Goal: Check status: Check status

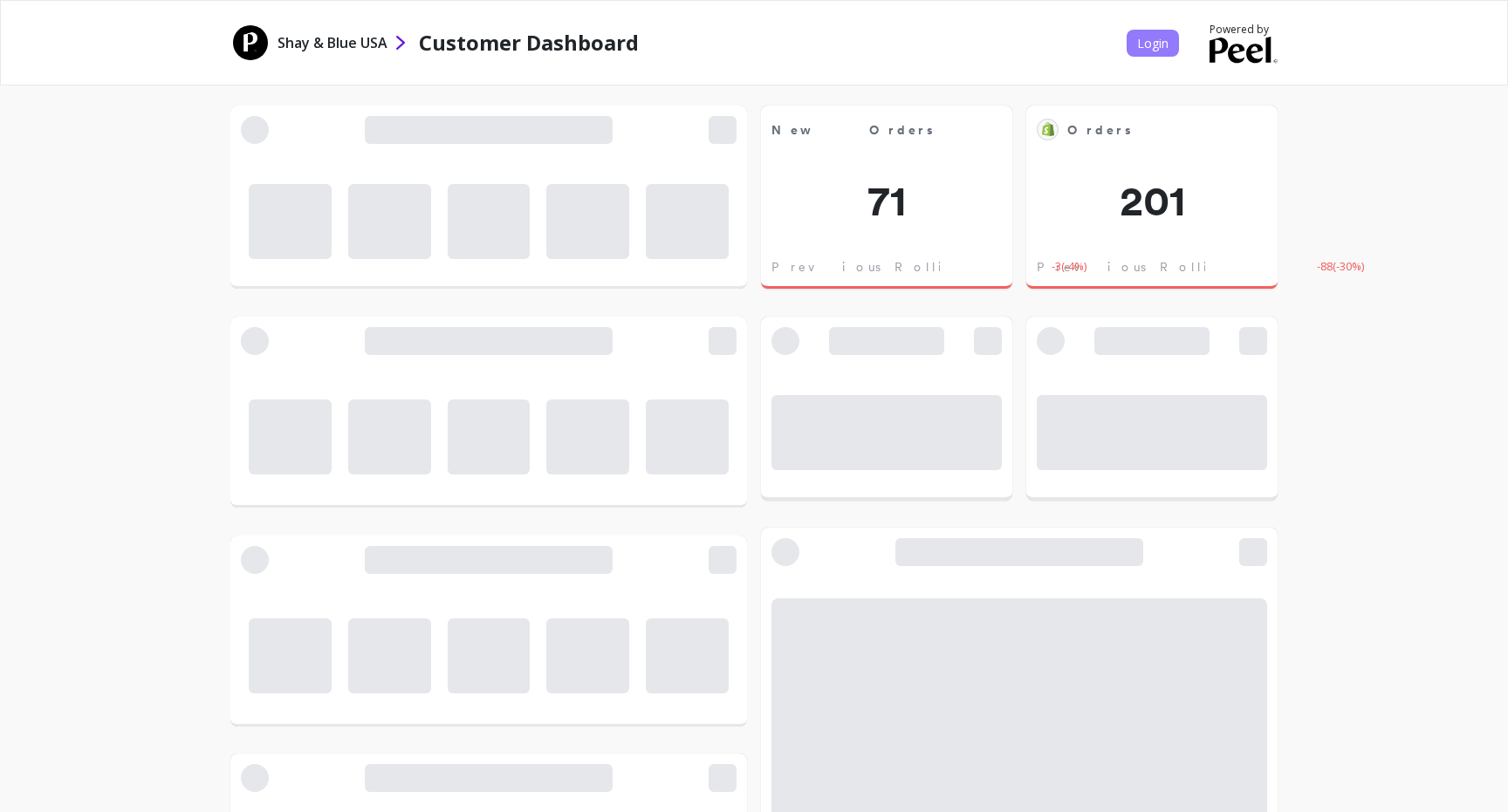
scroll to position [480, 480]
click at [1154, 39] on span "Login" at bounding box center [1152, 42] width 32 height 16
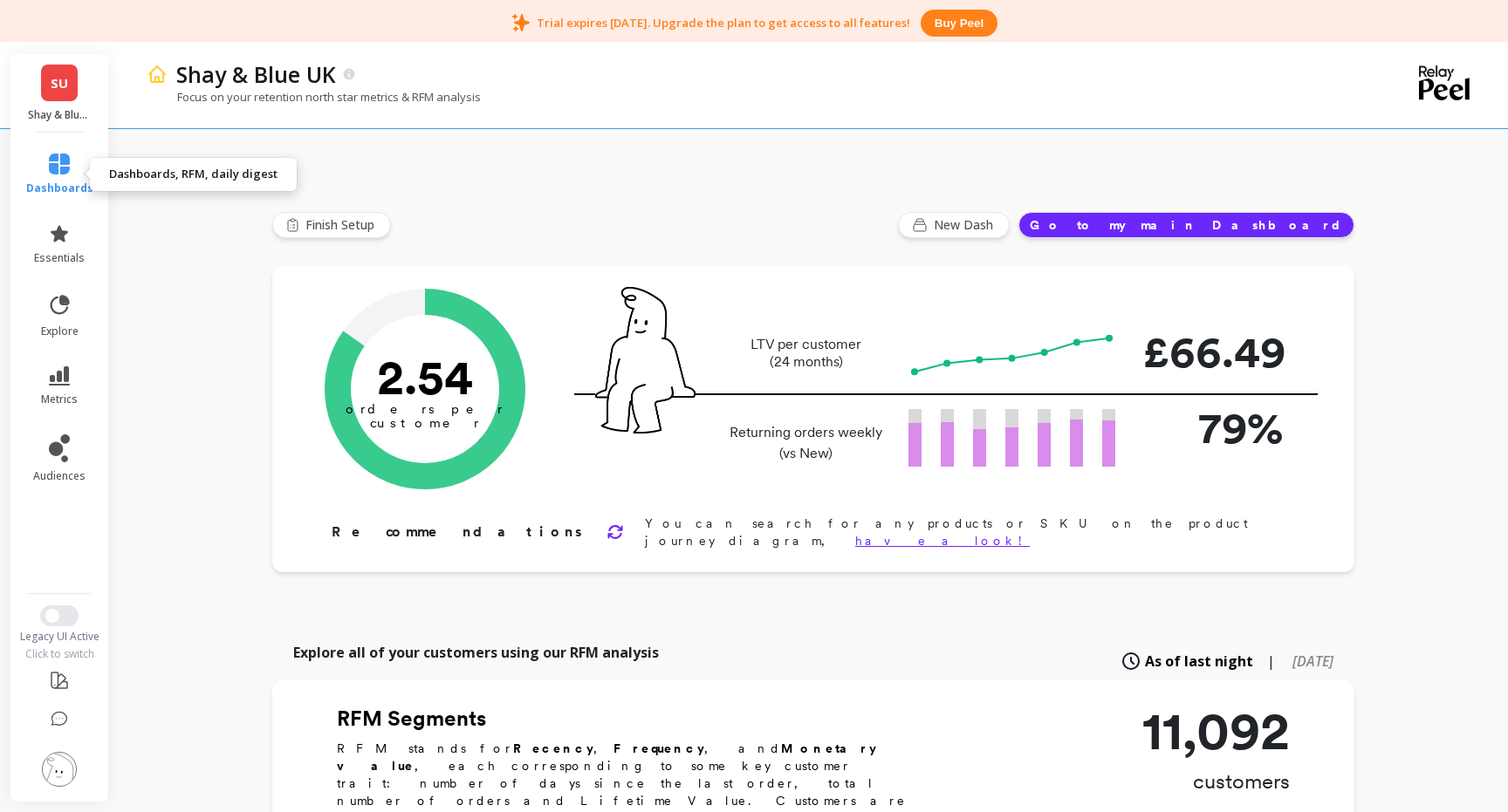
click at [68, 158] on icon at bounding box center [60, 164] width 21 height 21
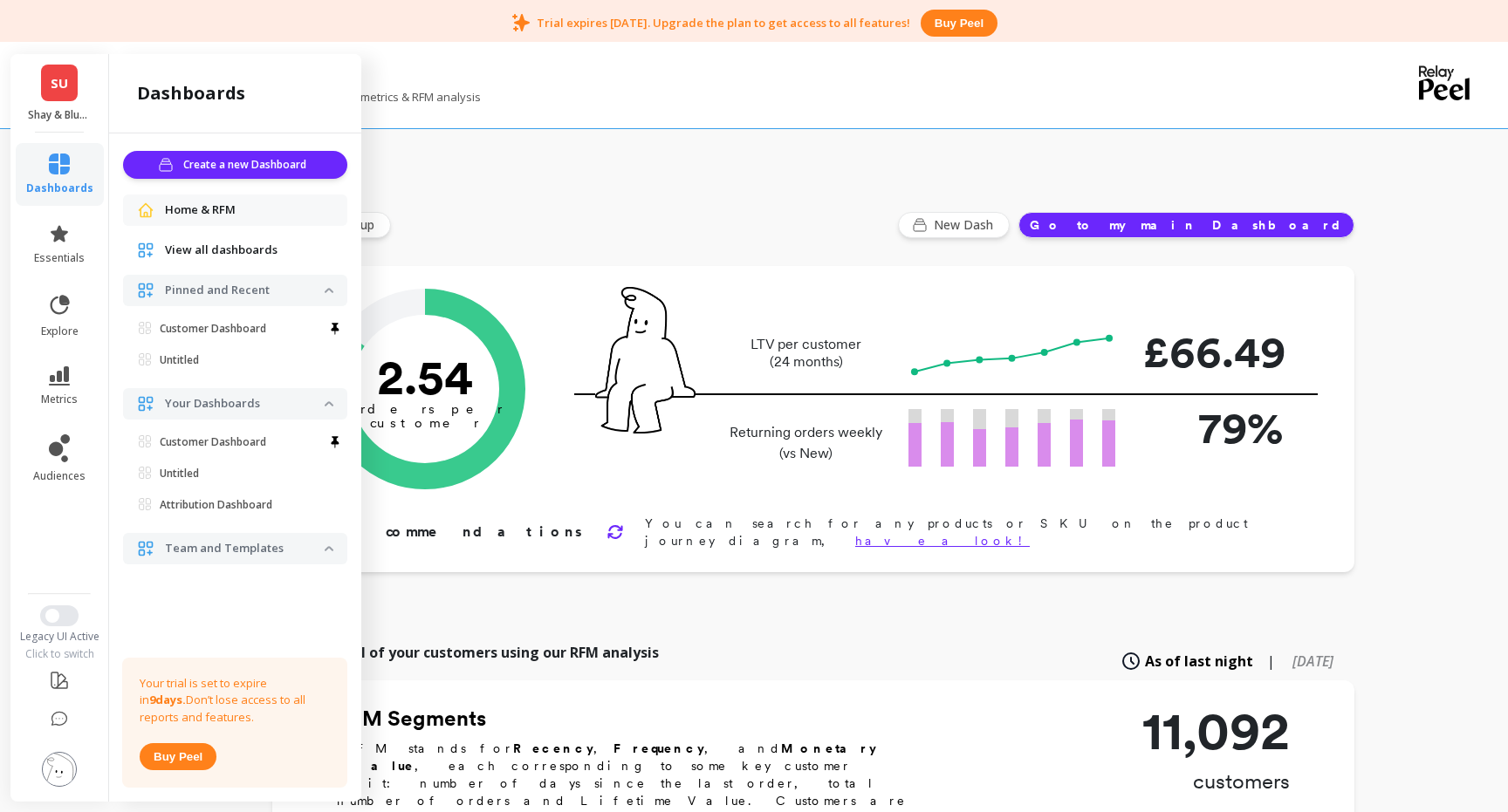
click at [44, 88] on link "SU" at bounding box center [60, 83] width 37 height 37
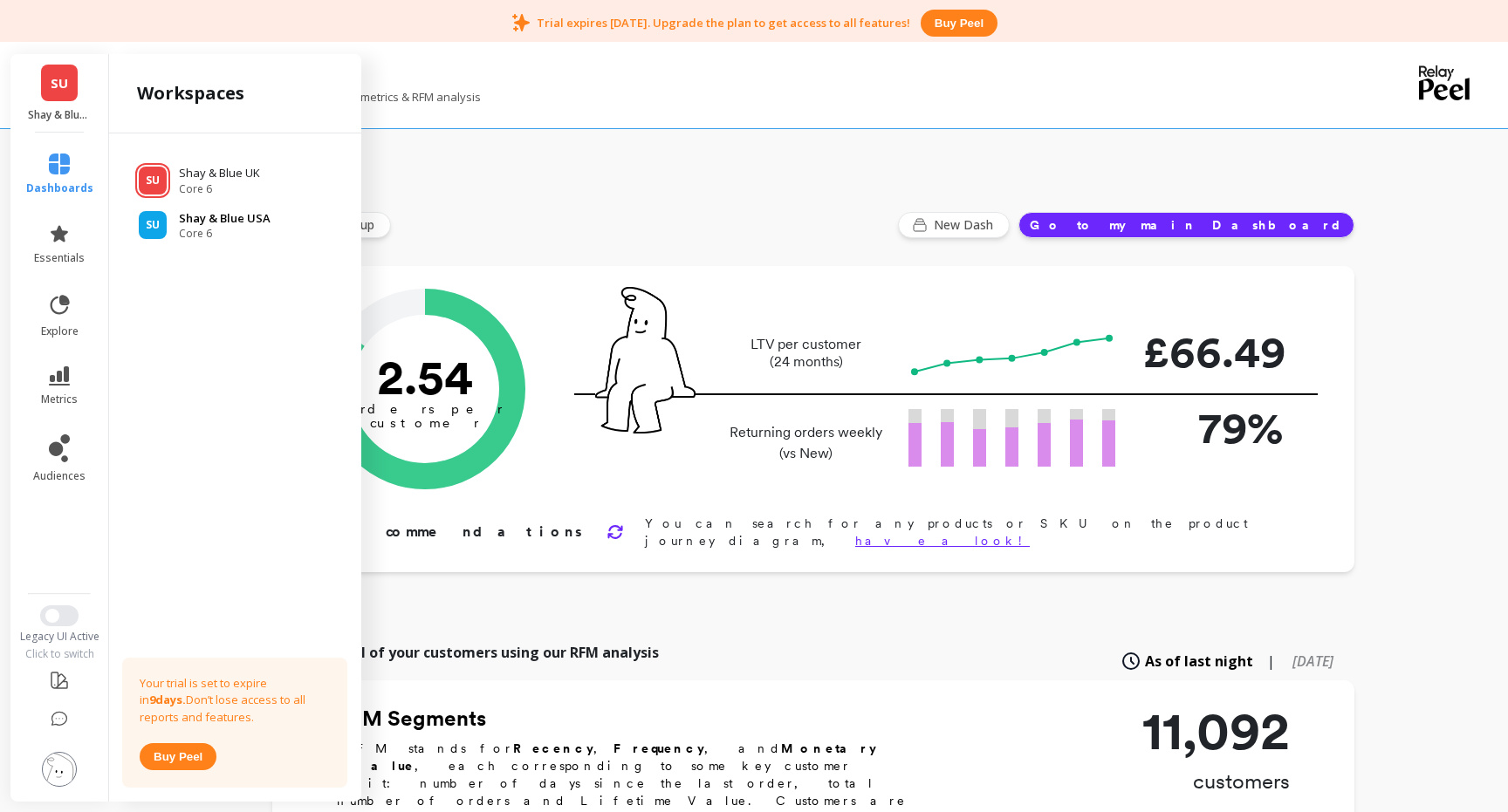
click at [241, 227] on span "Core 6" at bounding box center [225, 234] width 92 height 13
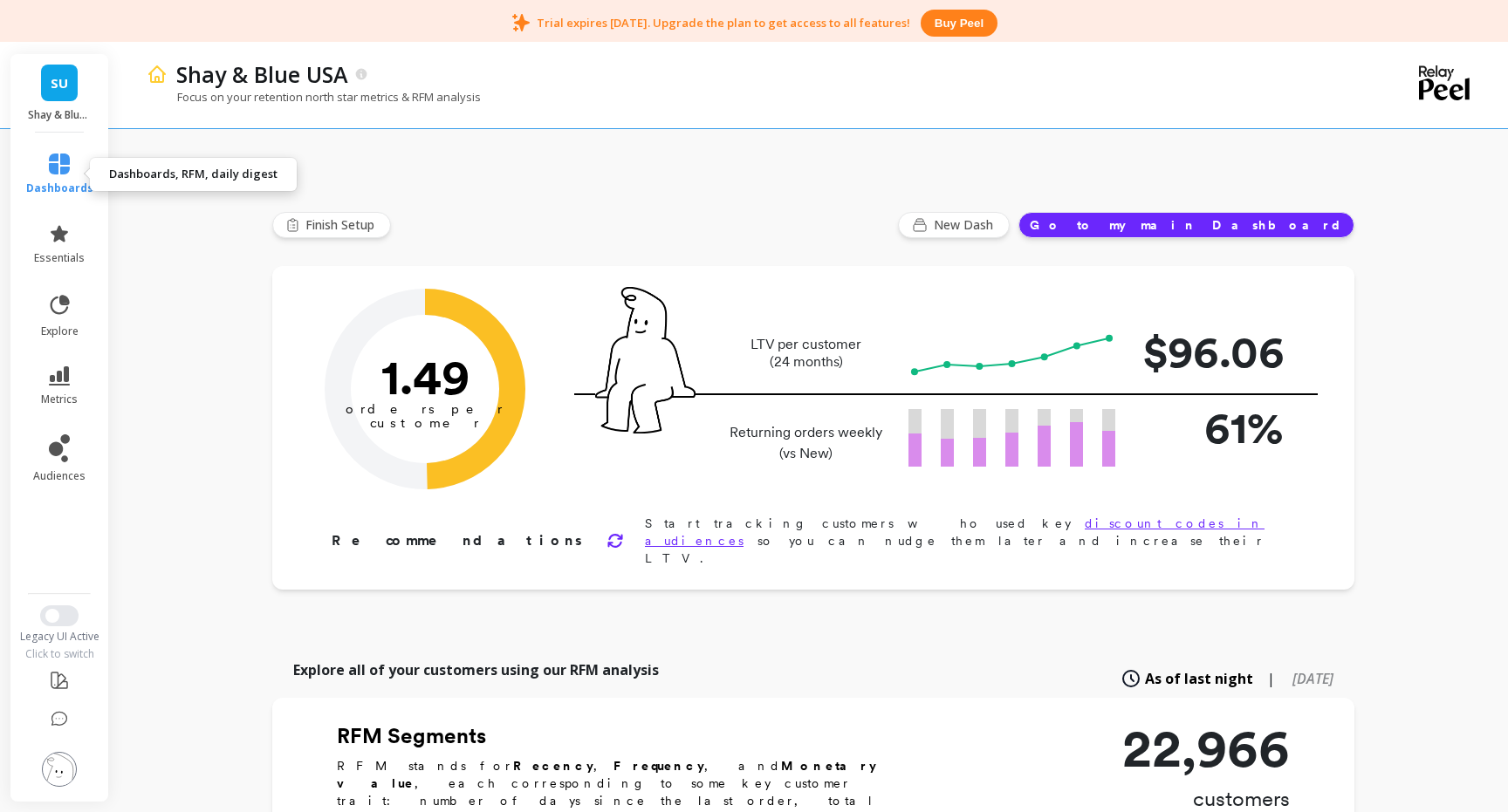
click at [61, 173] on icon at bounding box center [60, 164] width 21 height 21
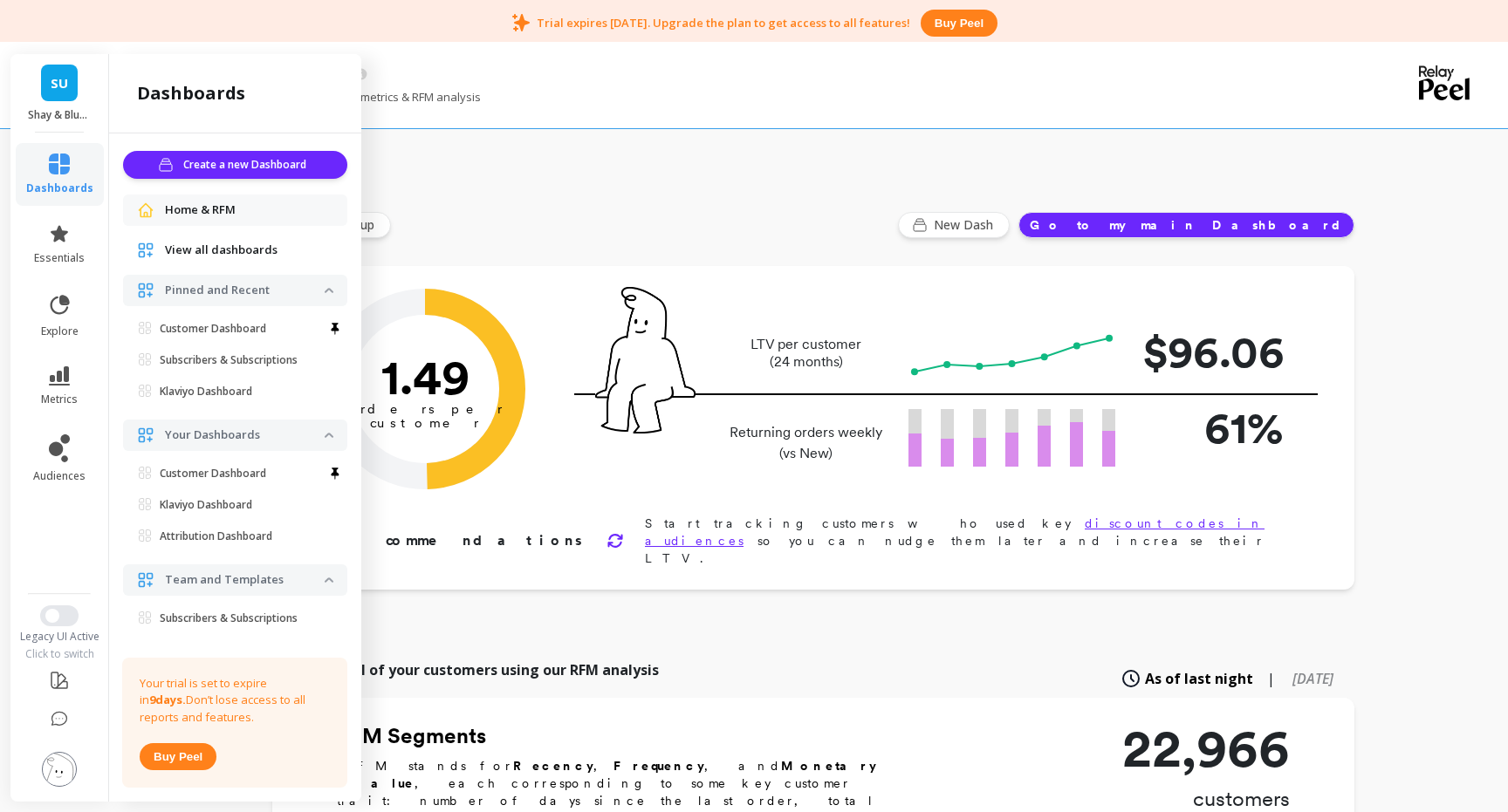
click at [1275, 224] on button "Go to my main Dashboard" at bounding box center [1186, 224] width 336 height 26
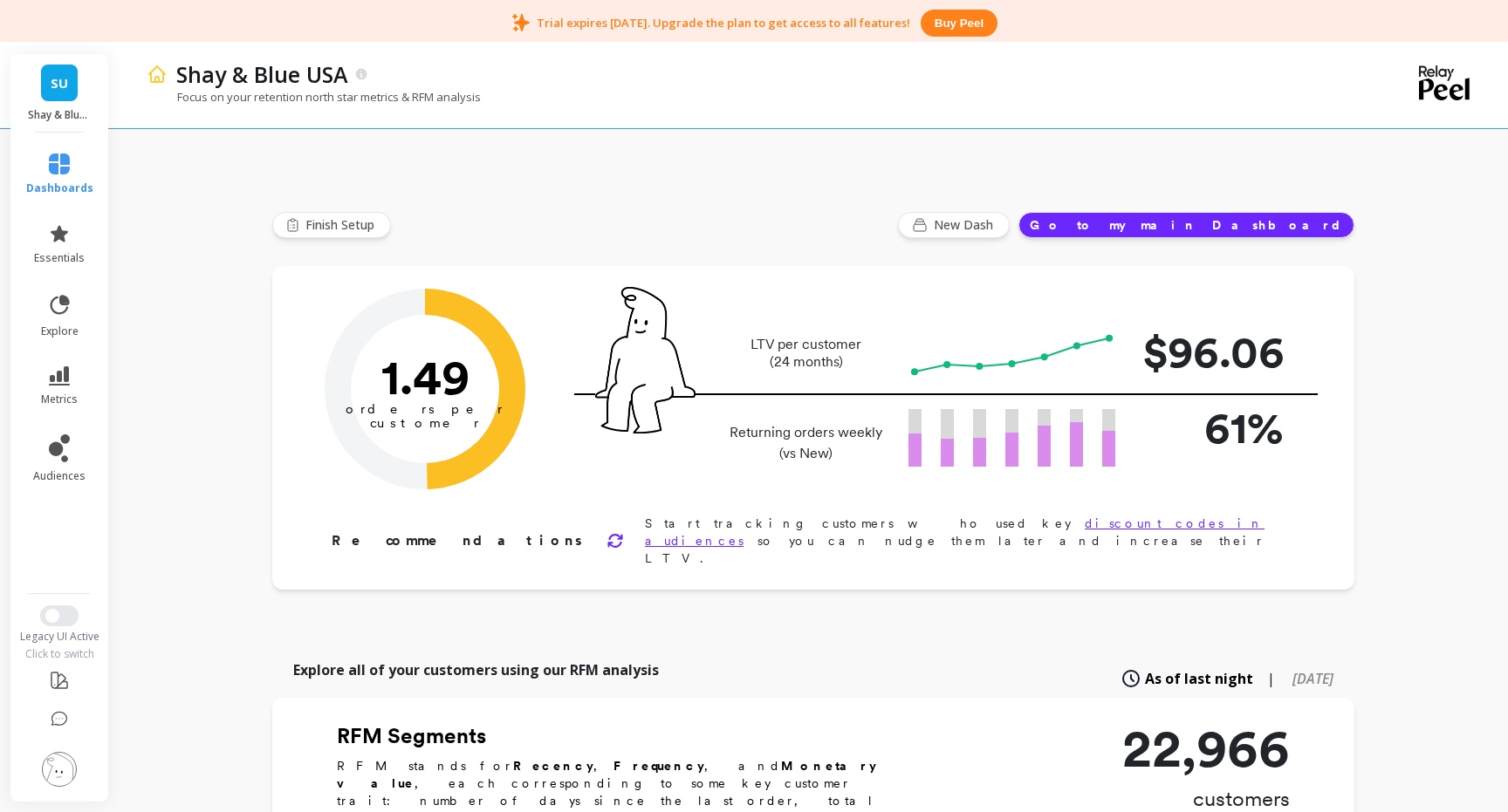
click at [1275, 224] on button "Go to my main Dashboard" at bounding box center [1186, 224] width 336 height 26
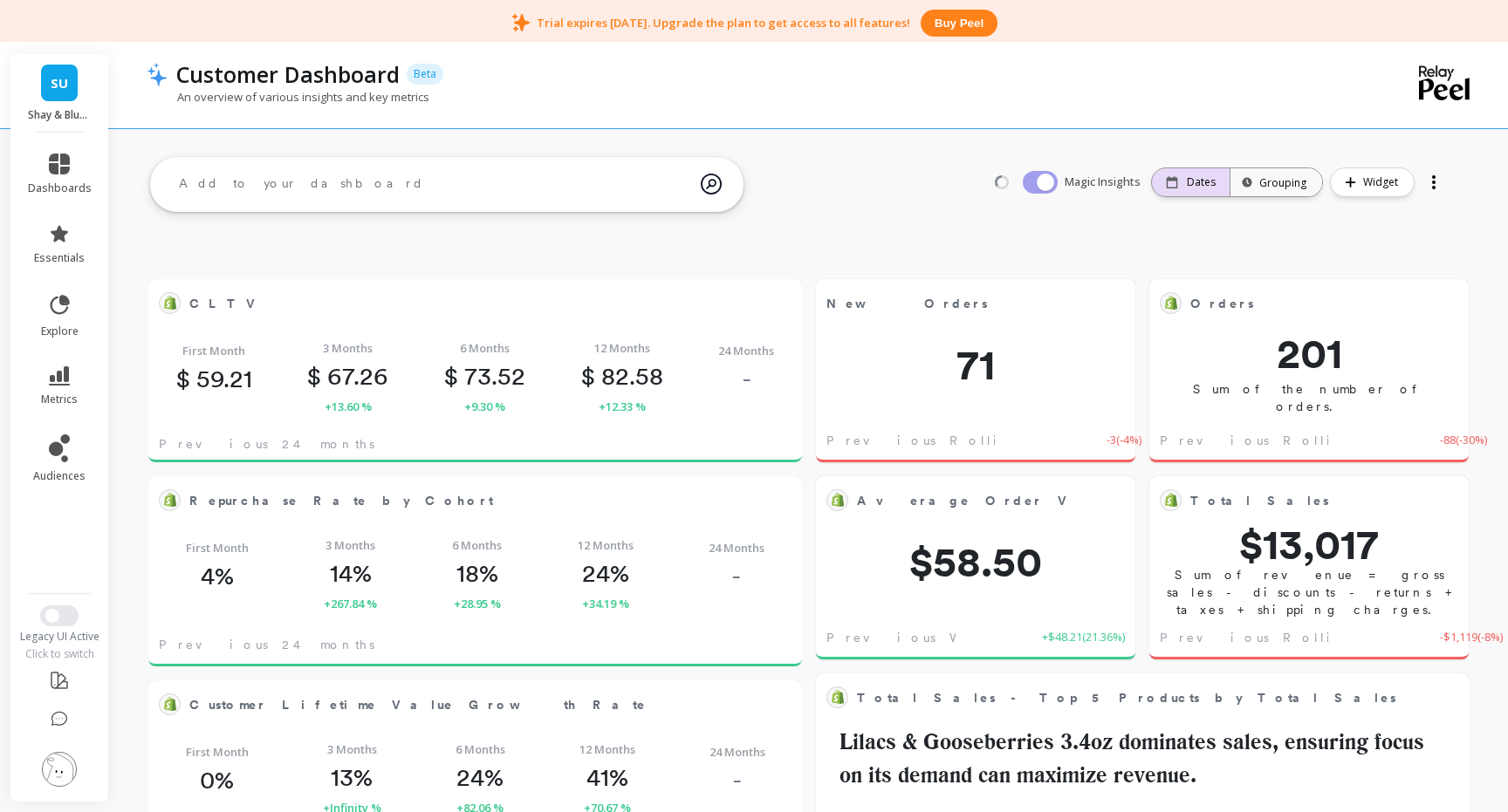
scroll to position [480, 617]
click at [1201, 182] on p "Dates" at bounding box center [1202, 182] width 29 height 13
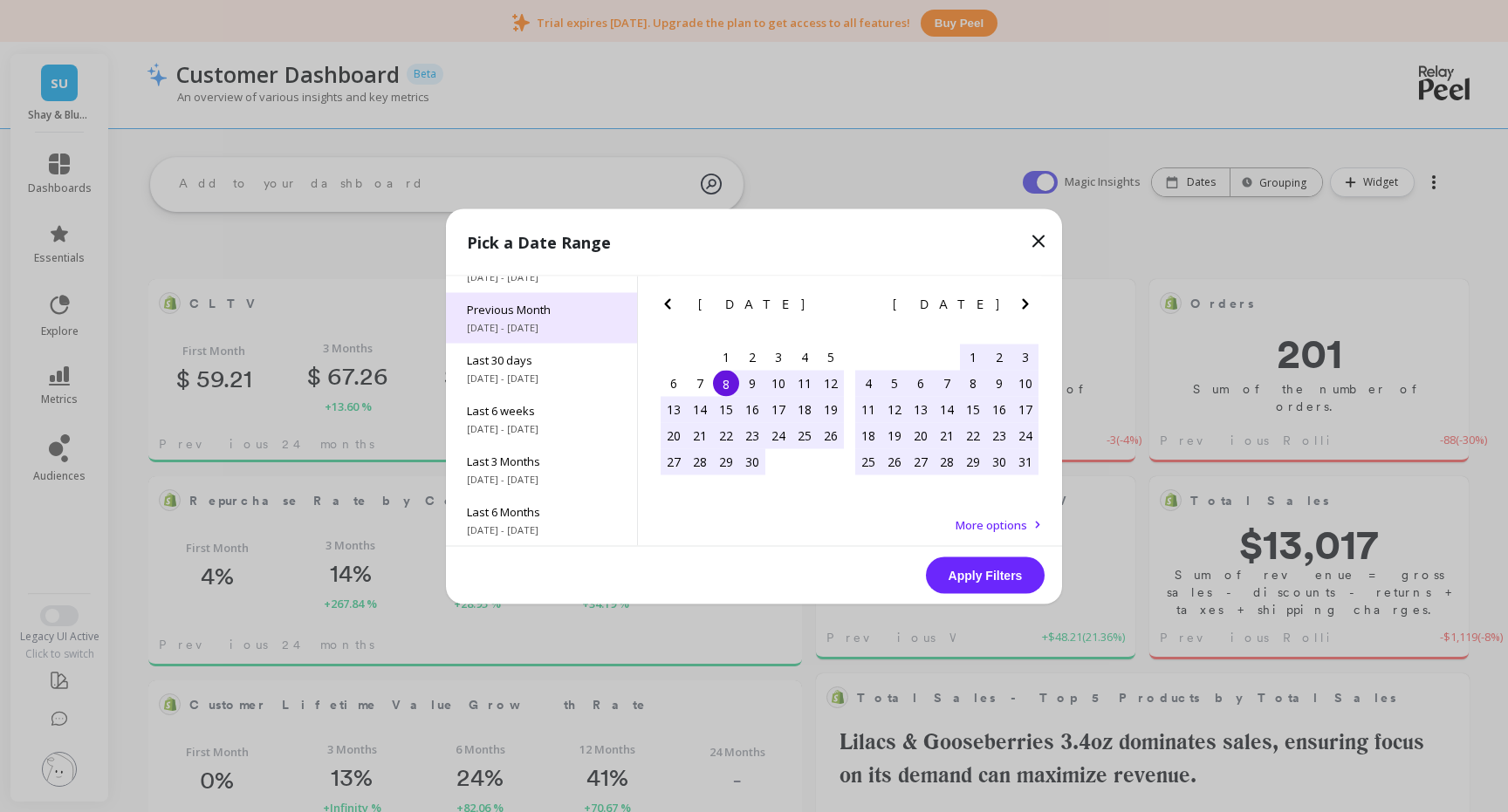
scroll to position [94, 0]
click at [1021, 304] on icon "Next Month" at bounding box center [1026, 303] width 21 height 21
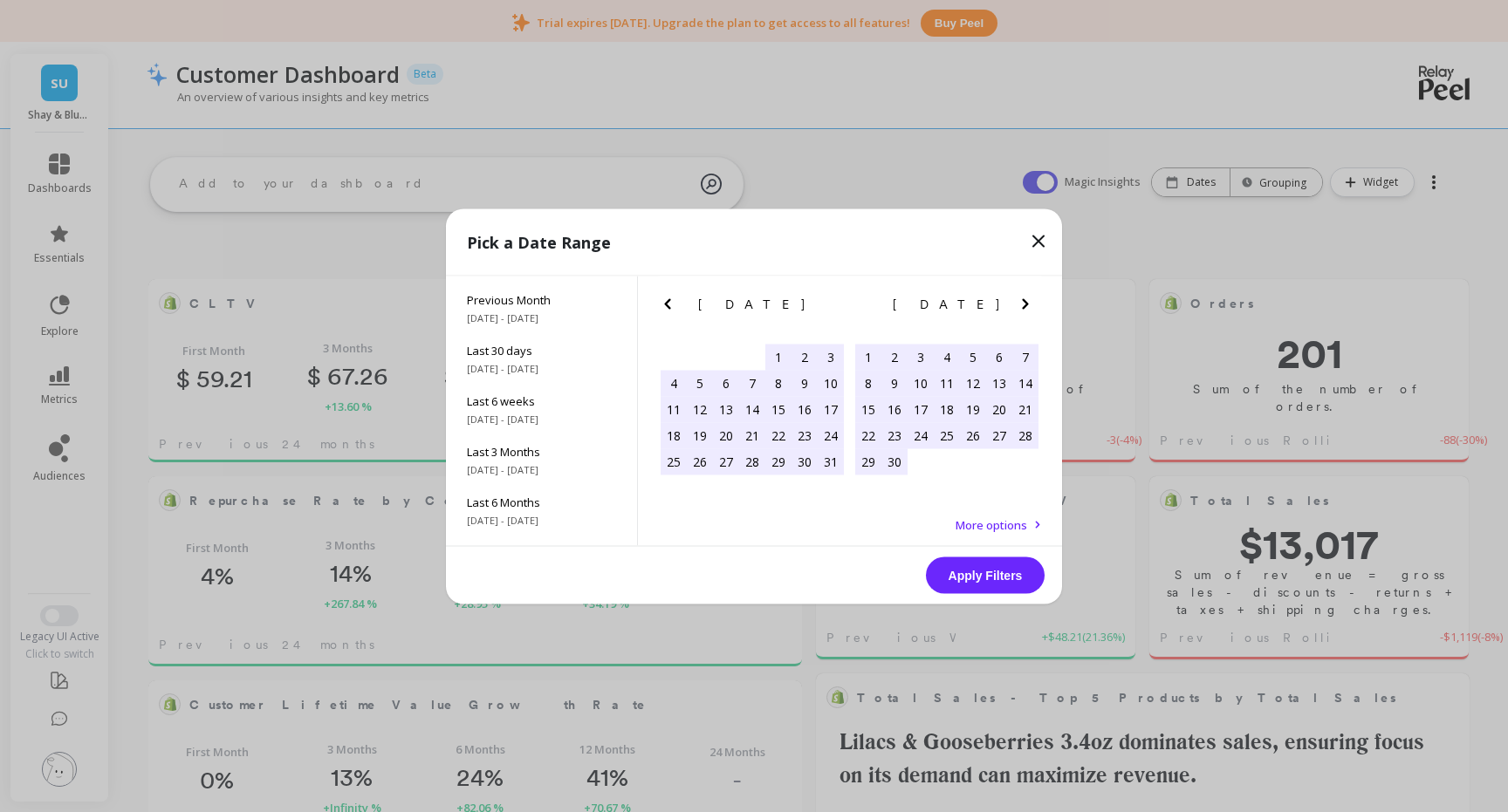
click at [1021, 304] on icon "Next Month" at bounding box center [1026, 303] width 21 height 21
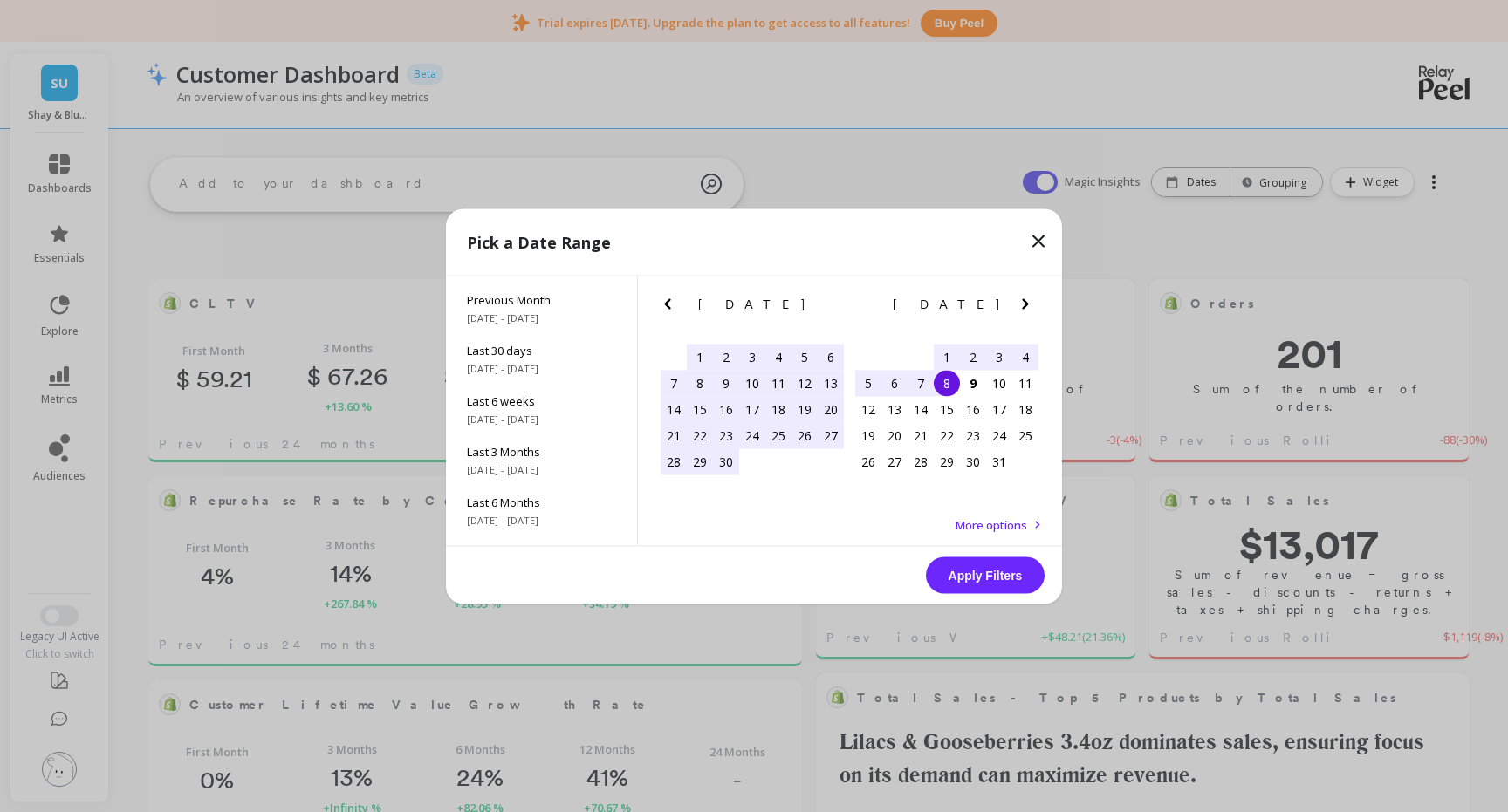
click at [1021, 304] on icon "Next Month" at bounding box center [1026, 303] width 21 height 21
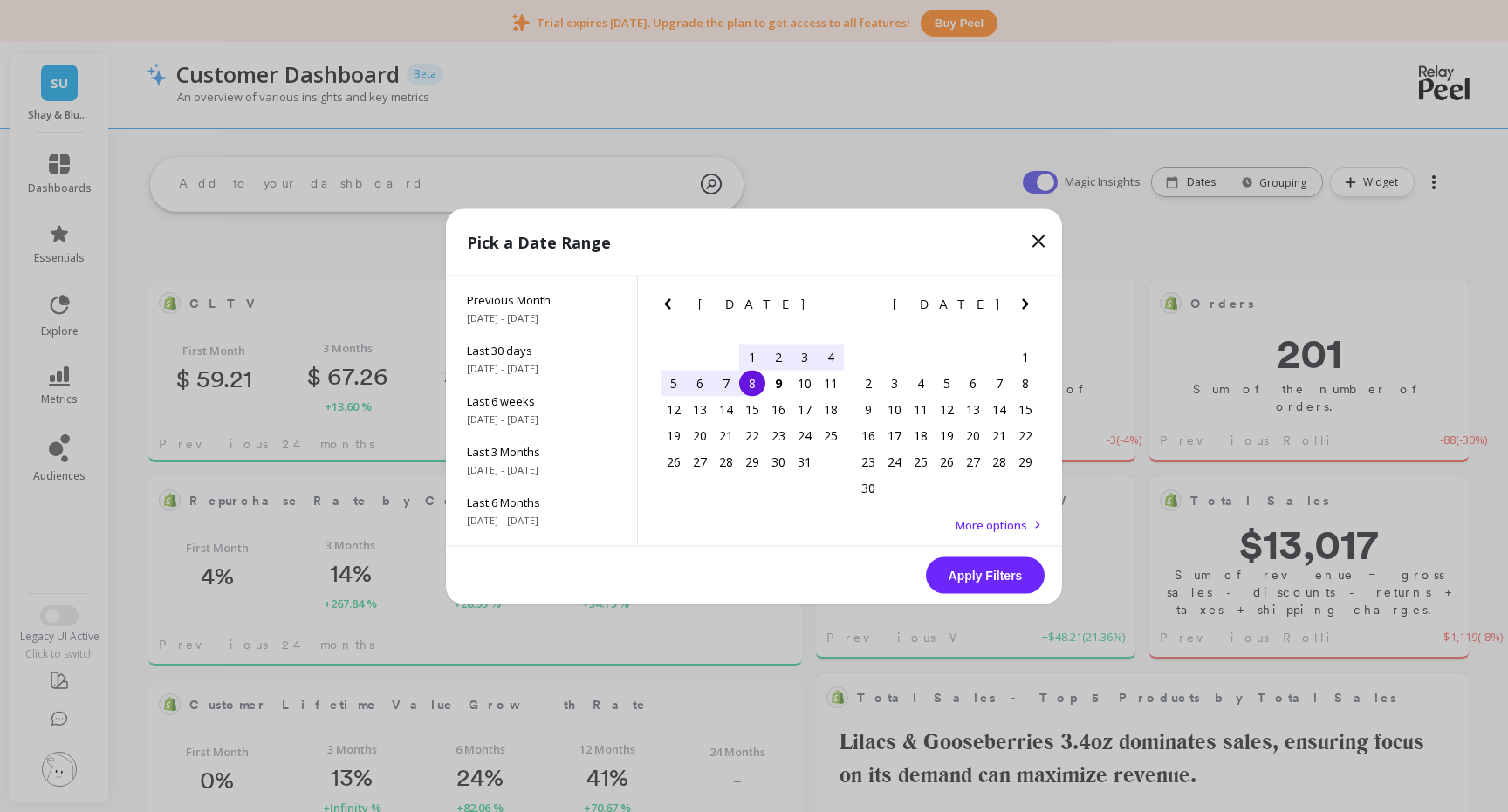
click at [665, 299] on icon "Previous Month" at bounding box center [668, 303] width 21 height 21
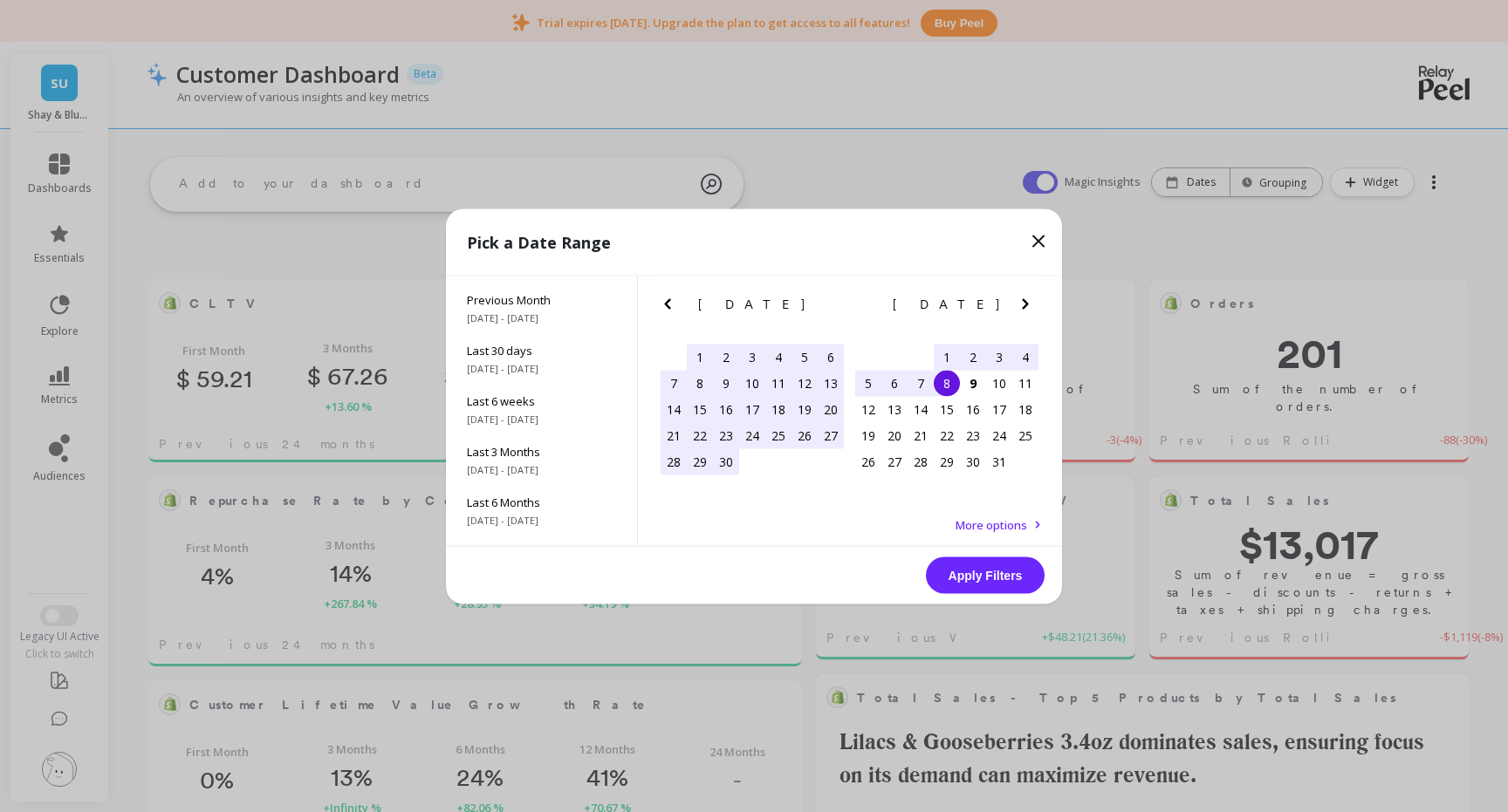
click at [700, 461] on div "29" at bounding box center [700, 461] width 26 height 26
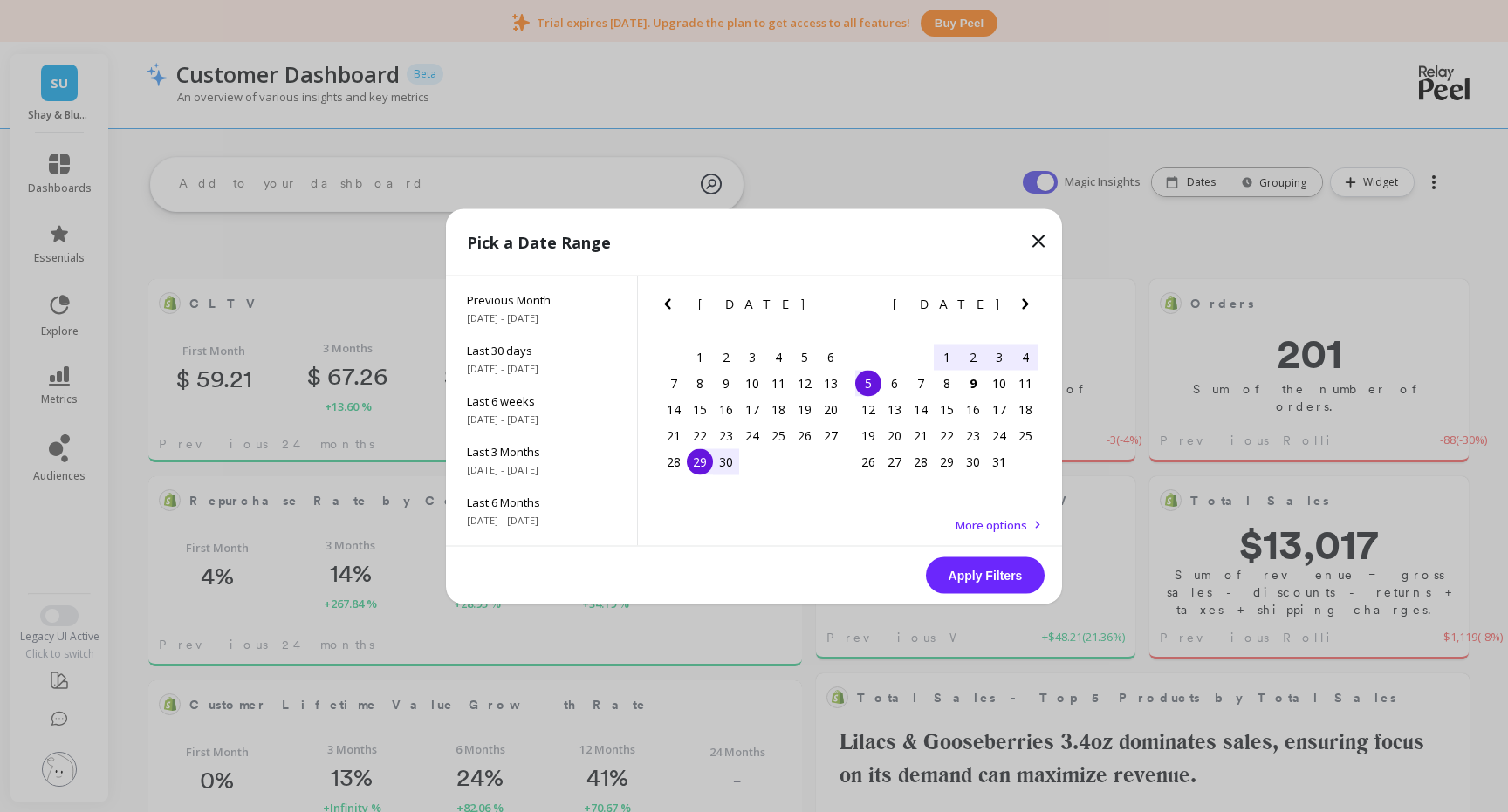
click at [871, 382] on div "5" at bounding box center [868, 382] width 26 height 26
click at [979, 577] on button "Apply Filters" at bounding box center [985, 575] width 119 height 37
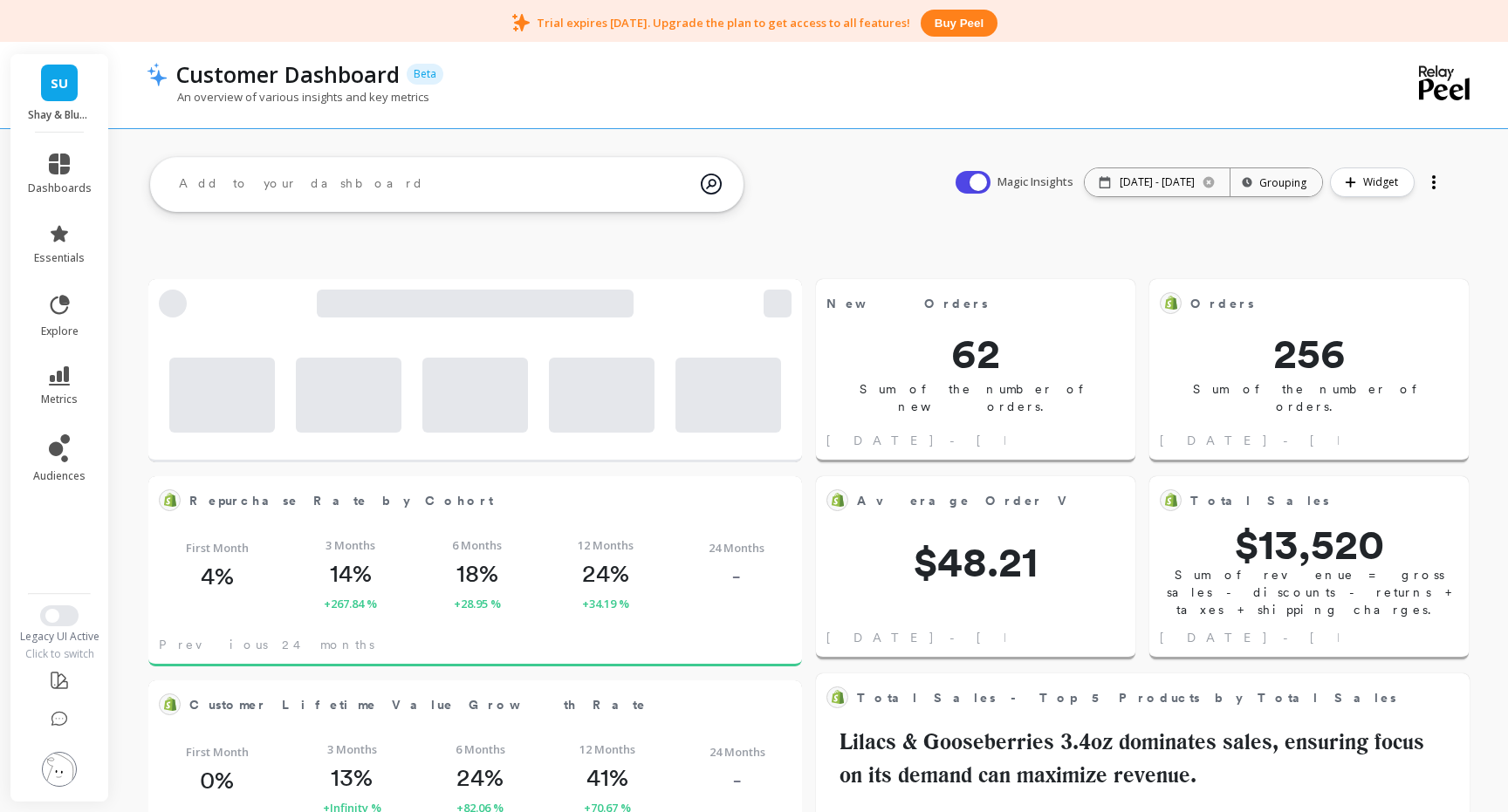
scroll to position [480, 617]
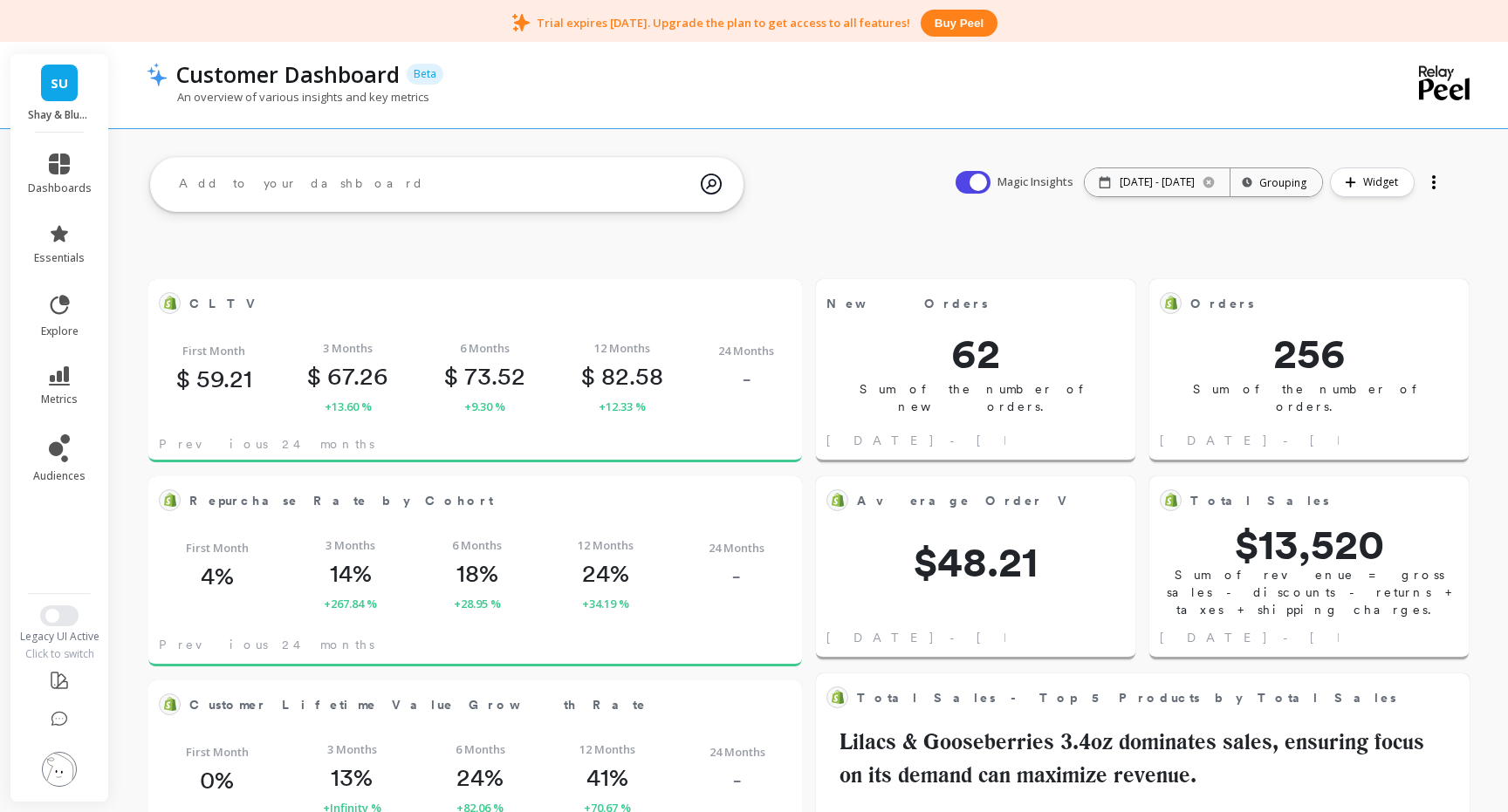
click at [1442, 181] on div at bounding box center [1434, 182] width 24 height 28
click at [1376, 255] on span "Share" at bounding box center [1376, 254] width 33 height 17
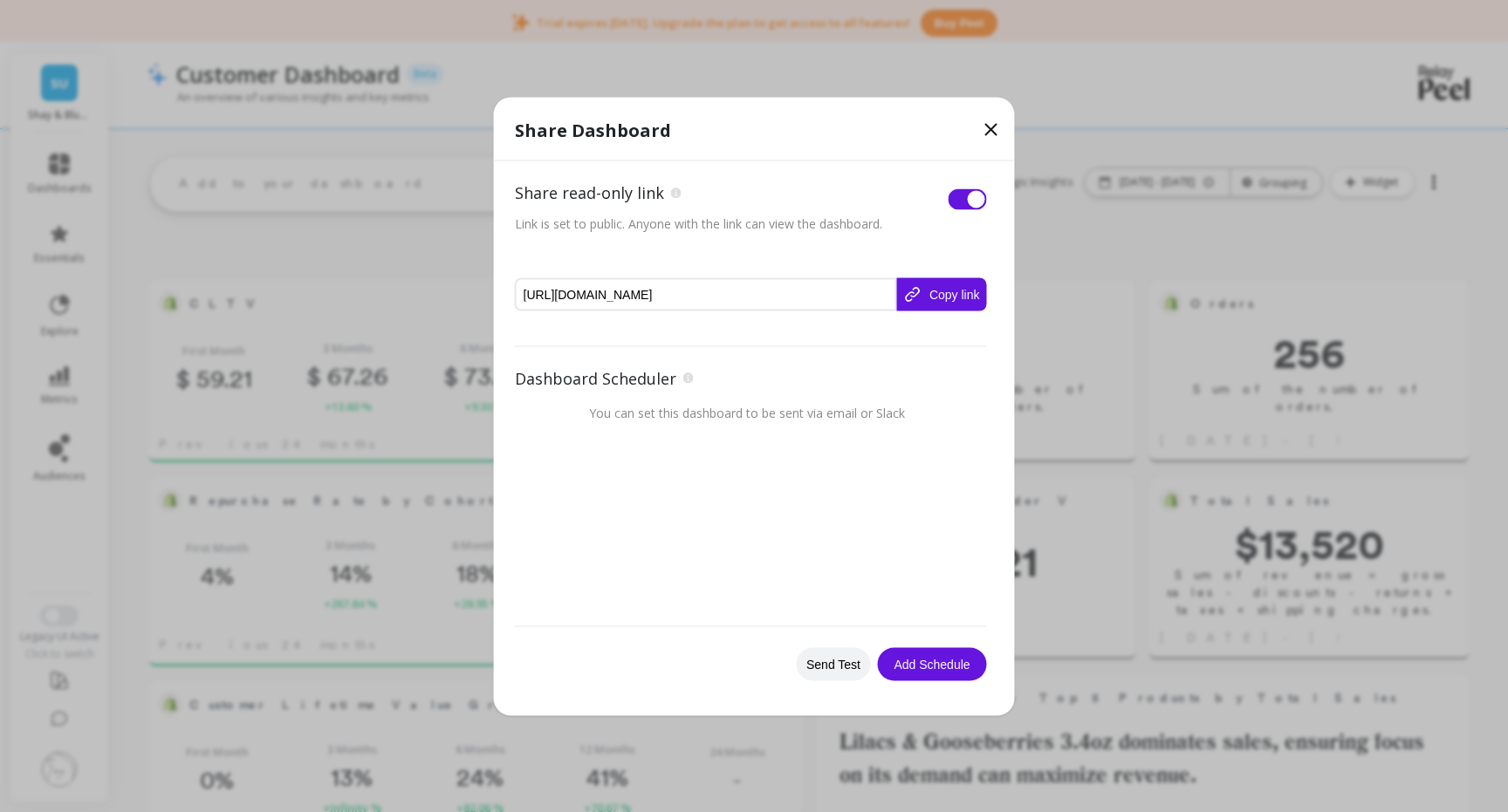
click at [945, 307] on button "Copy link" at bounding box center [940, 294] width 90 height 33
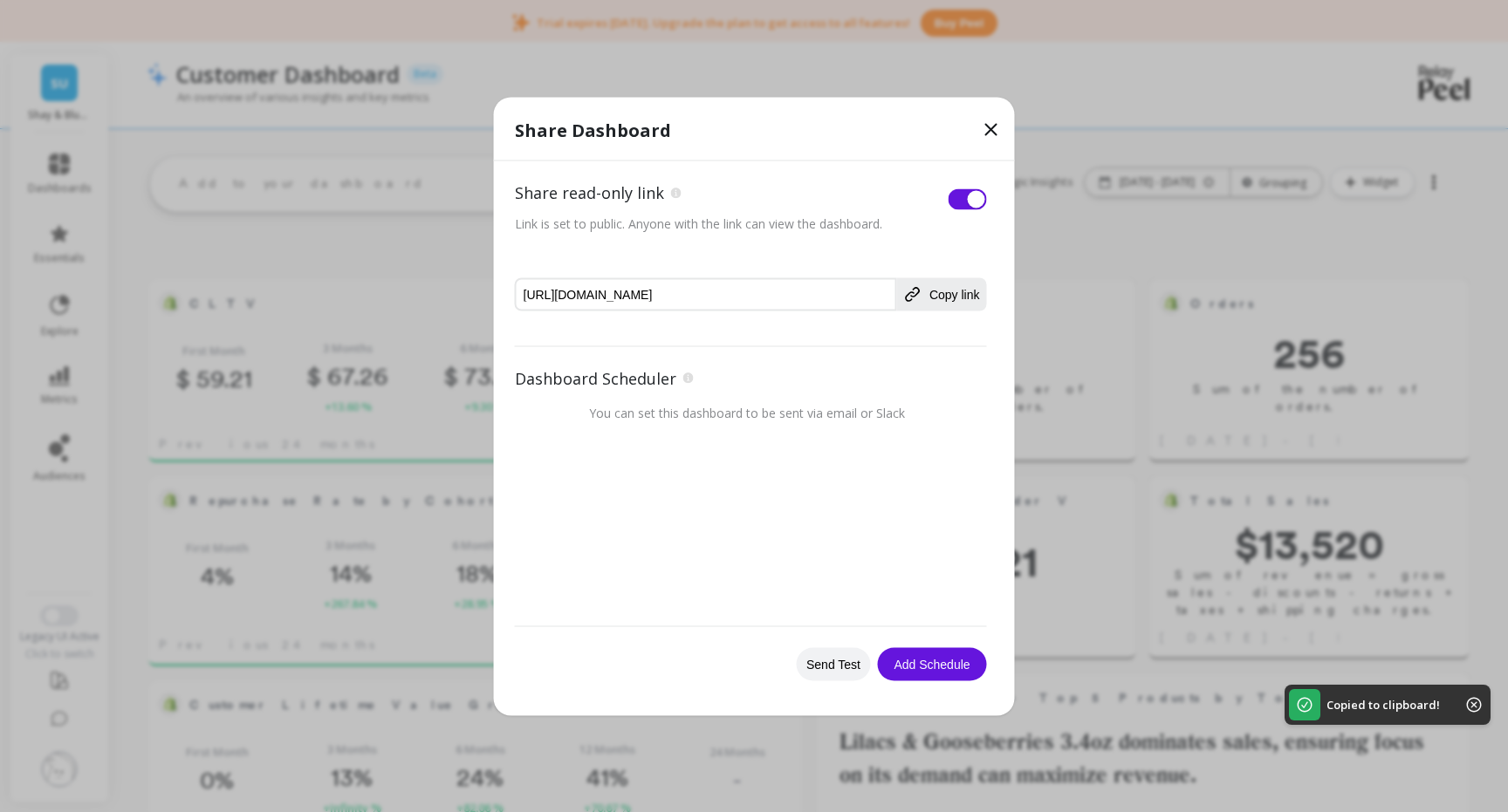
click at [996, 120] on icon at bounding box center [992, 129] width 21 height 21
